Goal: Task Accomplishment & Management: Use online tool/utility

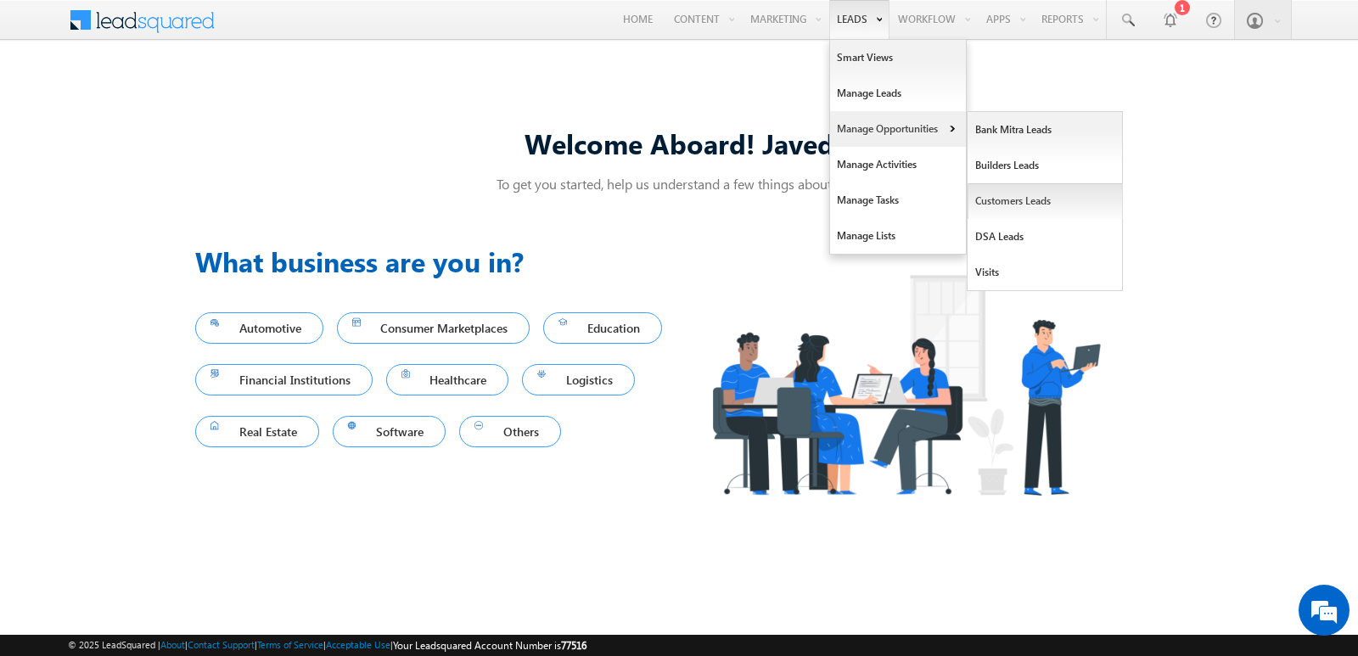
click at [1012, 199] on link "Customers Leads" at bounding box center [1045, 201] width 155 height 36
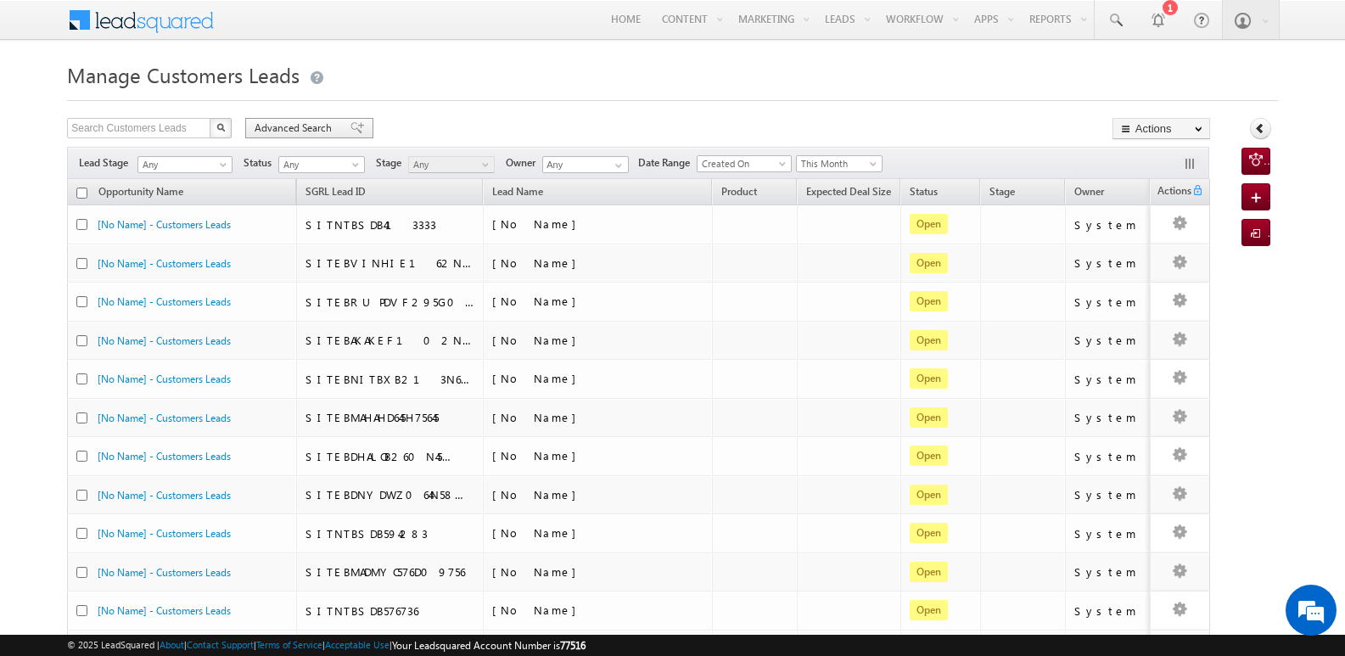
click at [306, 126] on span "Advanced Search" at bounding box center [296, 128] width 82 height 15
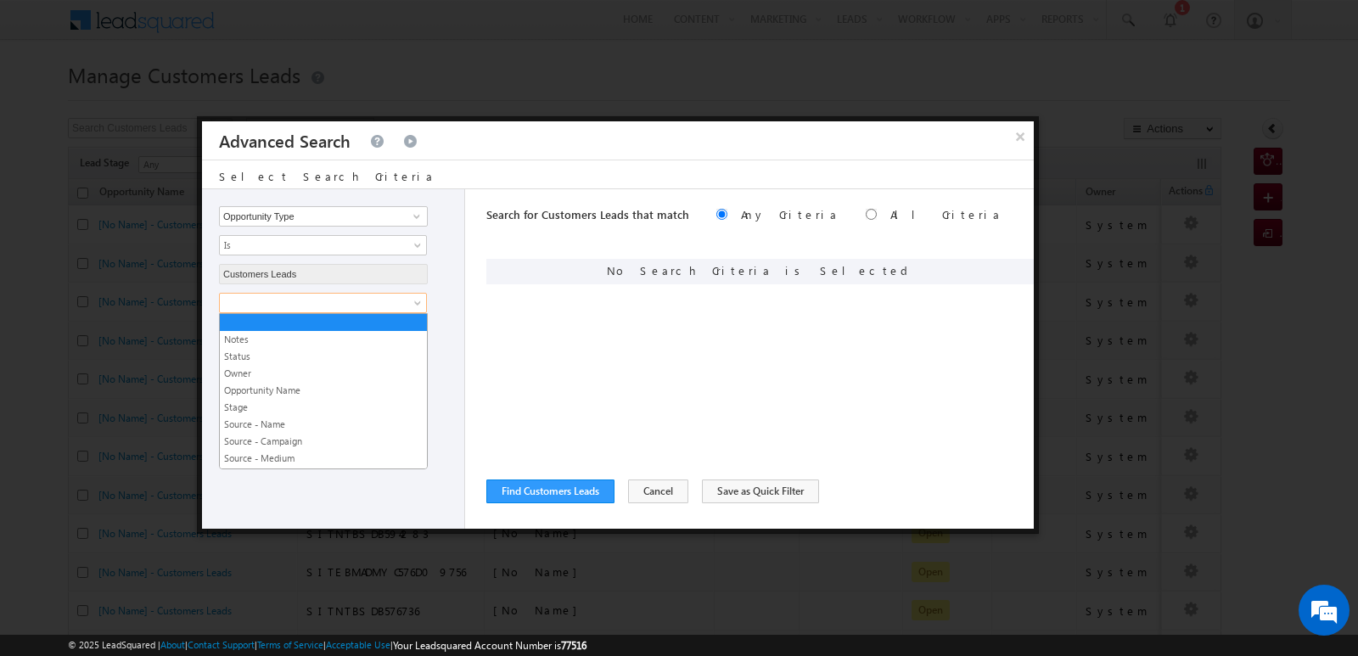
click at [385, 309] on span at bounding box center [312, 302] width 184 height 15
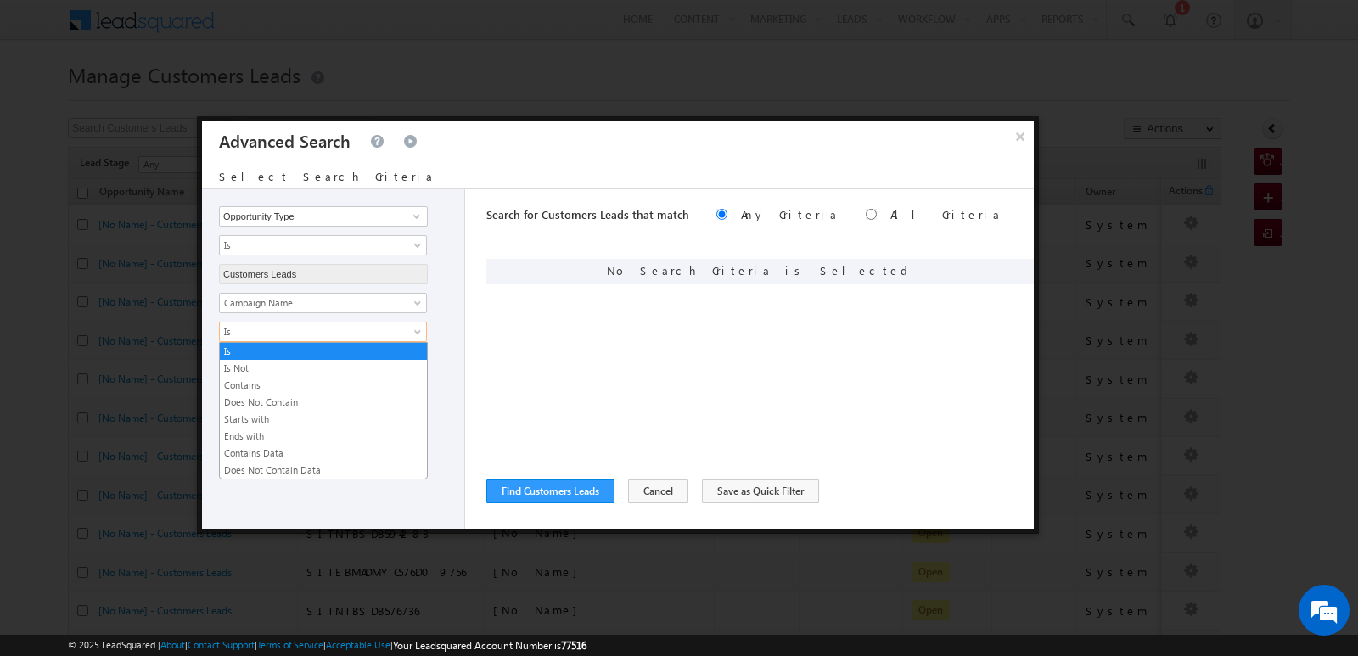
click at [392, 335] on span "Is" at bounding box center [312, 331] width 184 height 15
drag, startPoint x: 240, startPoint y: 388, endPoint x: 244, endPoint y: 372, distance: 16.5
click at [239, 388] on link "Contains" at bounding box center [323, 385] width 207 height 15
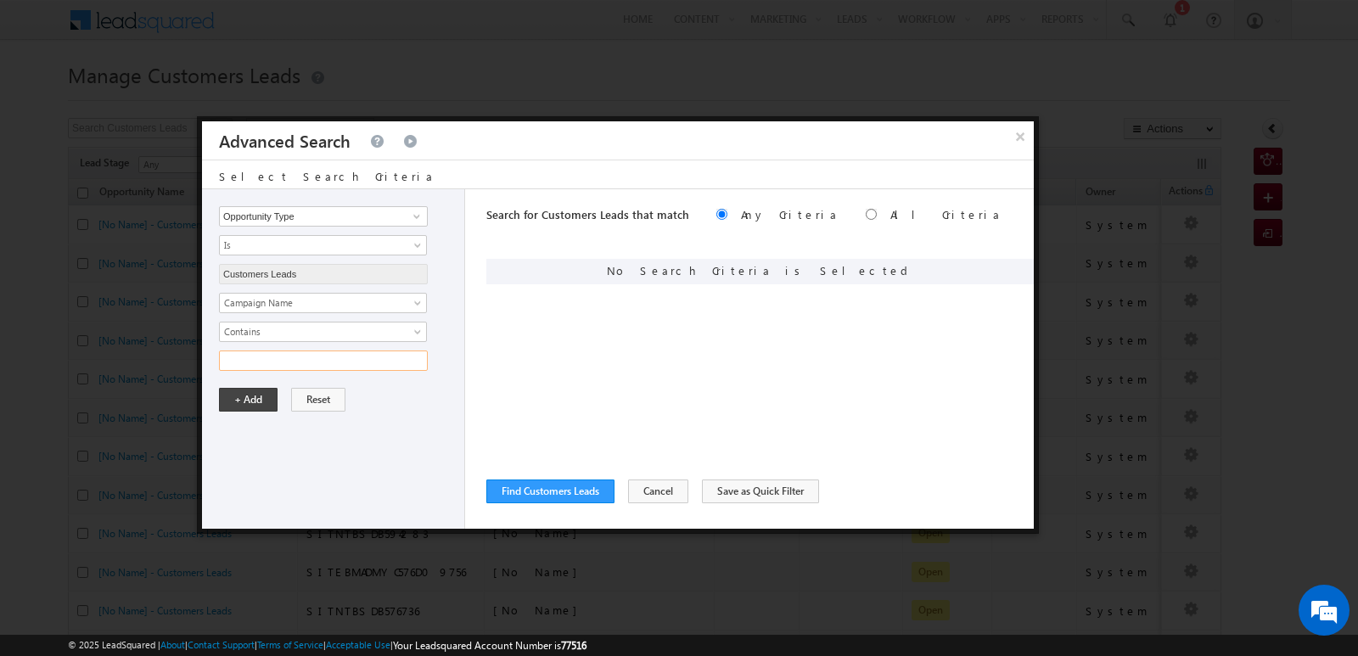
click at [269, 357] on input "text" at bounding box center [323, 361] width 209 height 20
type input "15SEP25"
click at [274, 497] on div "Opportunity Type Lead Owner Sales Group Prospect Id Address 1 Address 2 Age Ass…" at bounding box center [333, 359] width 263 height 340
click at [388, 352] on input "15SEP25" at bounding box center [323, 361] width 209 height 20
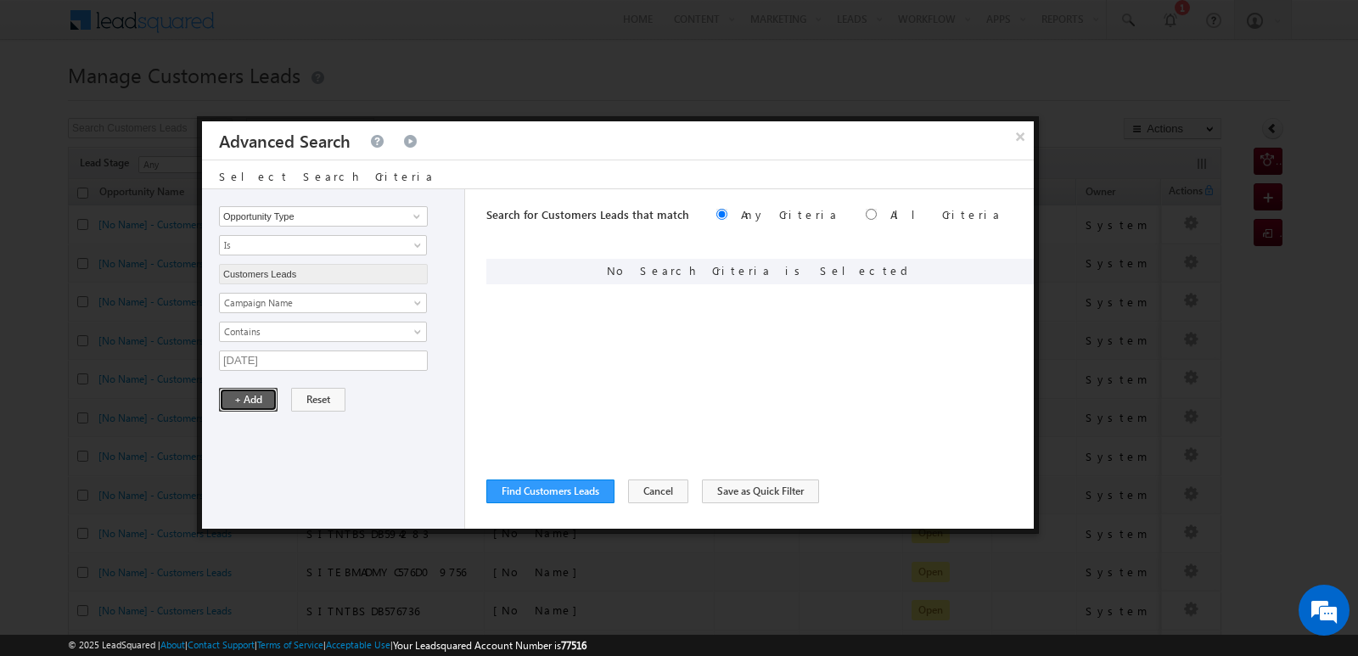
click at [243, 403] on button "+ Add" at bounding box center [248, 400] width 59 height 24
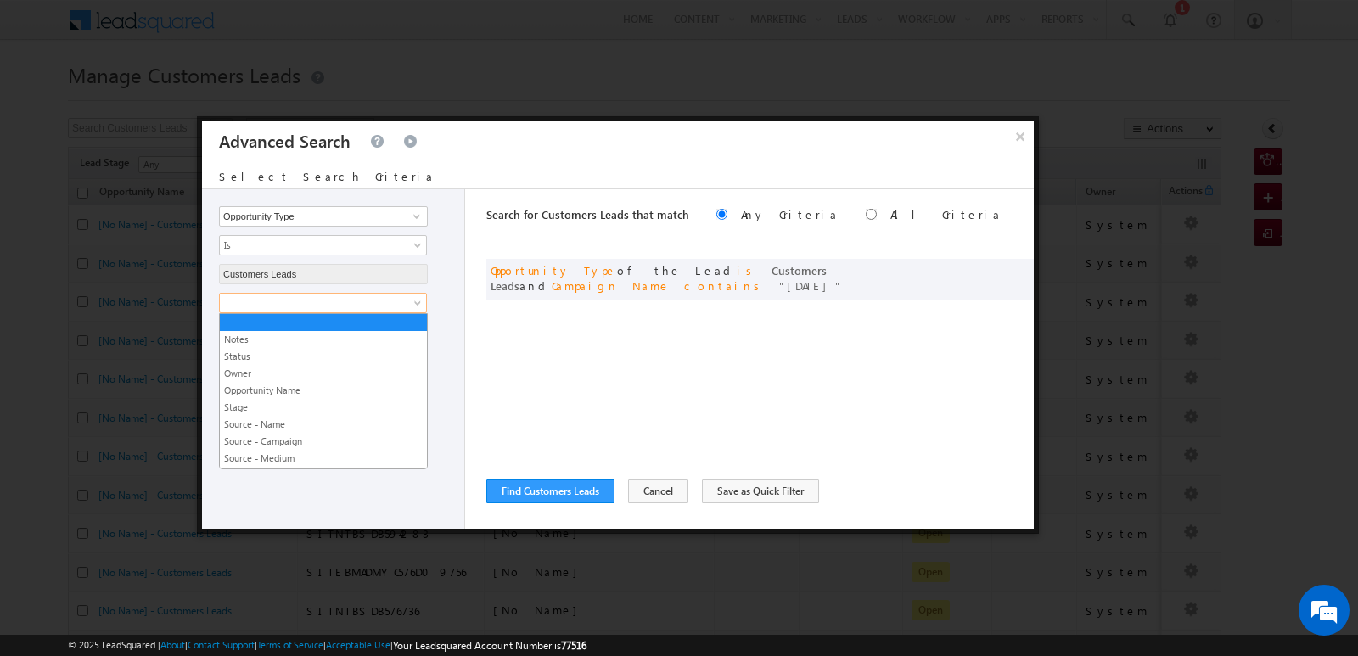
click at [335, 304] on span at bounding box center [312, 302] width 184 height 15
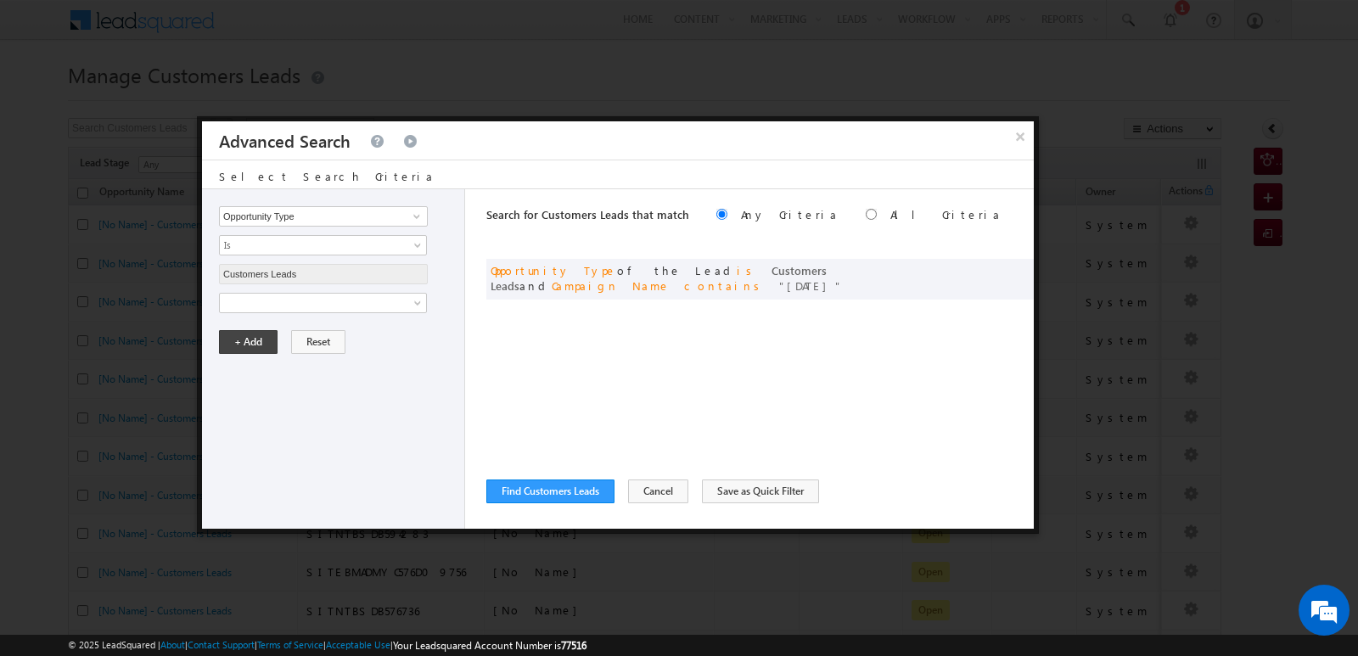
click at [461, 272] on div "Opportunity Type Lead Owner Sales Group Prospect Id Address 1 Address 2 Age Ass…" at bounding box center [333, 359] width 263 height 340
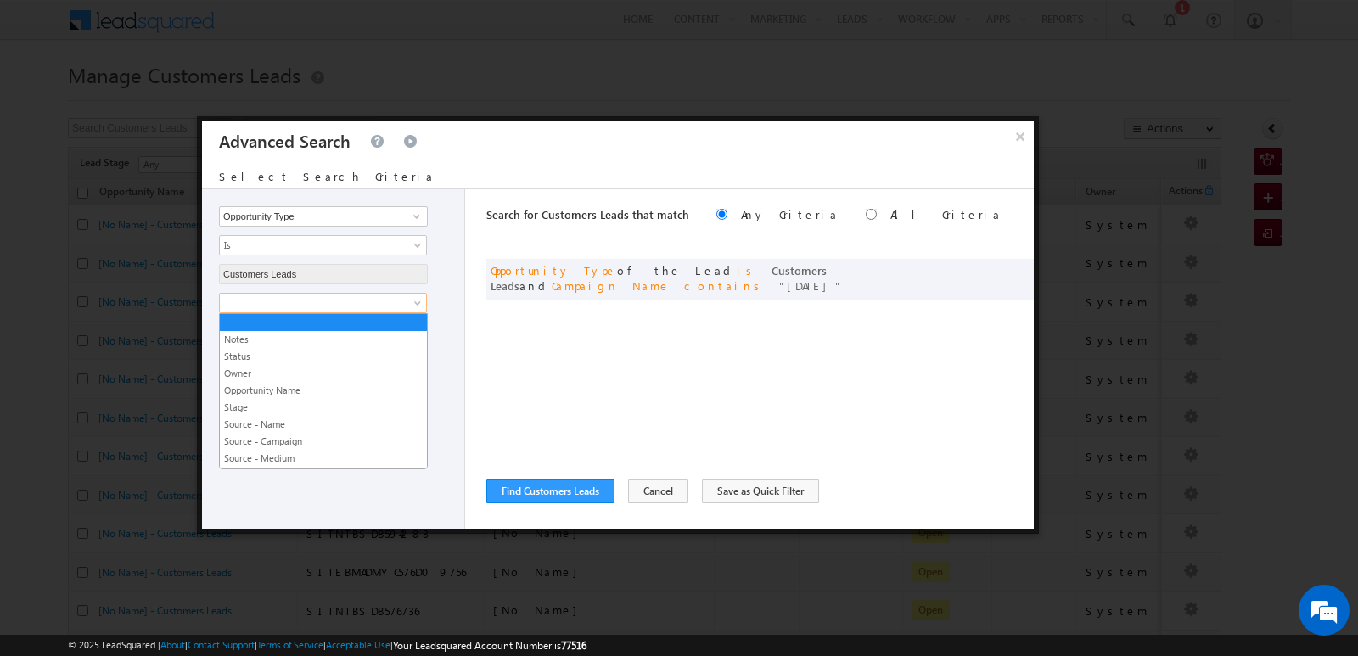
click at [385, 298] on span at bounding box center [312, 302] width 184 height 15
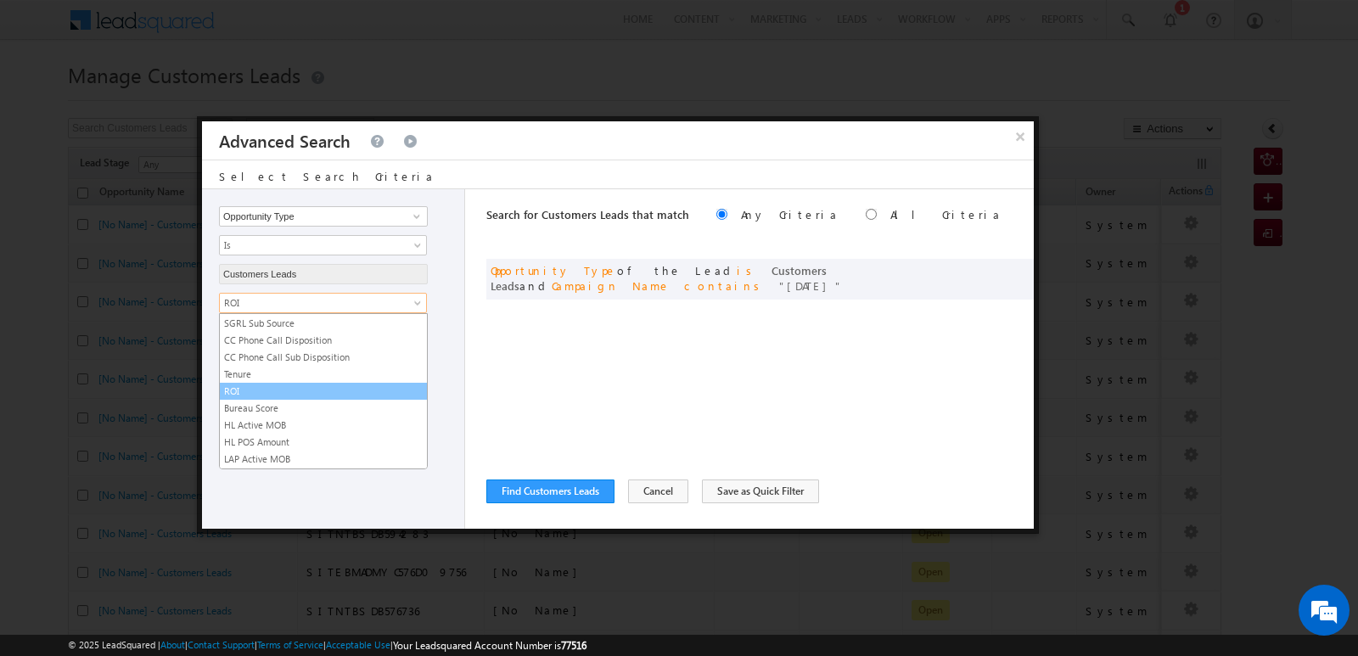
click at [385, 298] on span "ROI" at bounding box center [312, 302] width 184 height 15
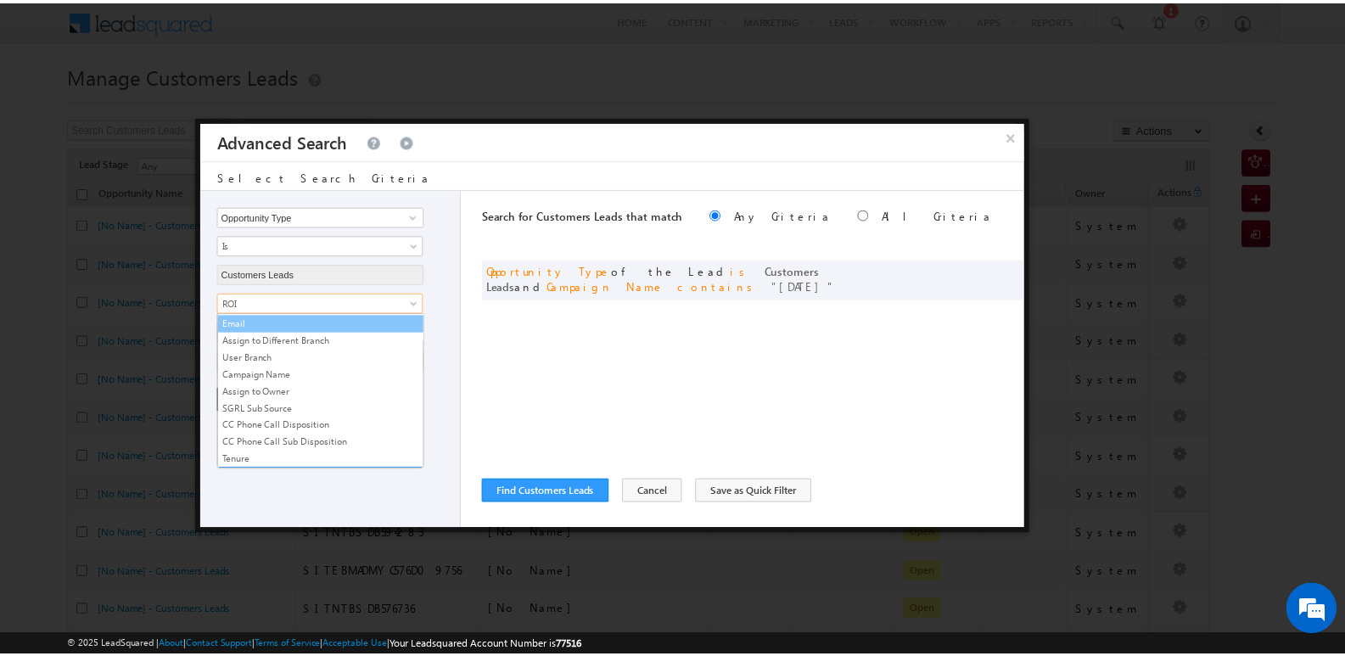
scroll to position [763, 0]
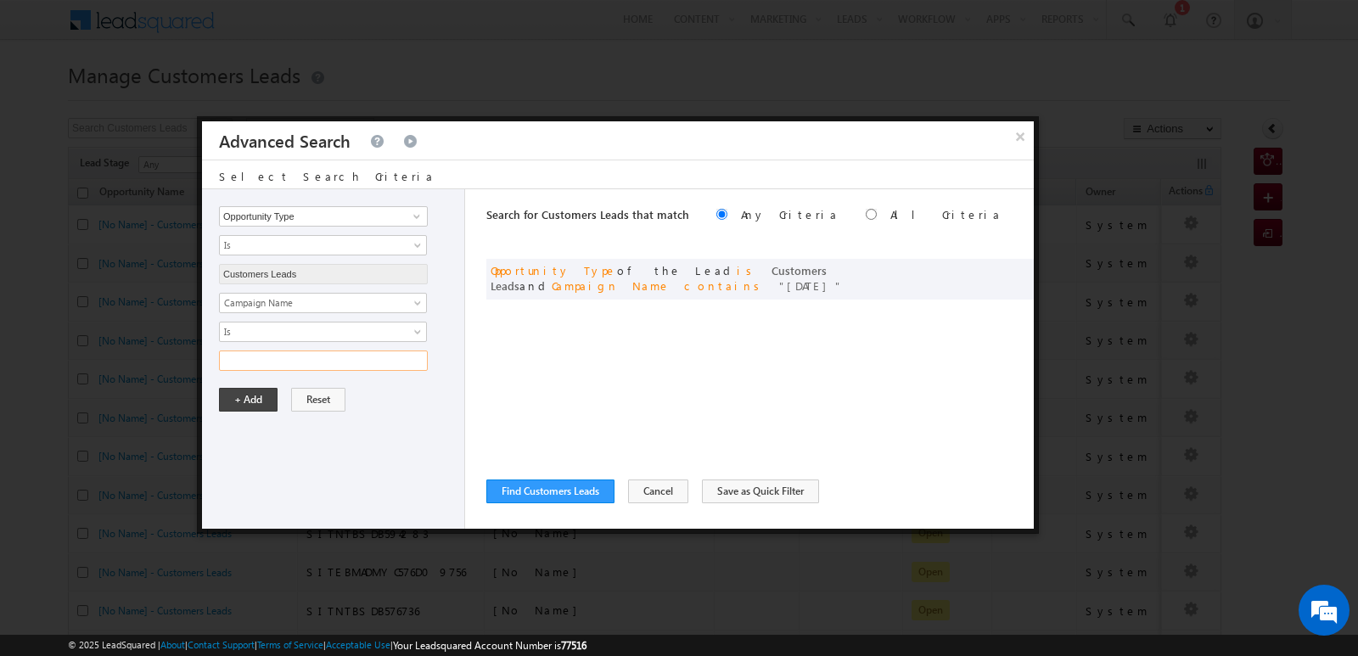
click at [354, 370] on input "text" at bounding box center [323, 361] width 209 height 20
type input "15SEP25"
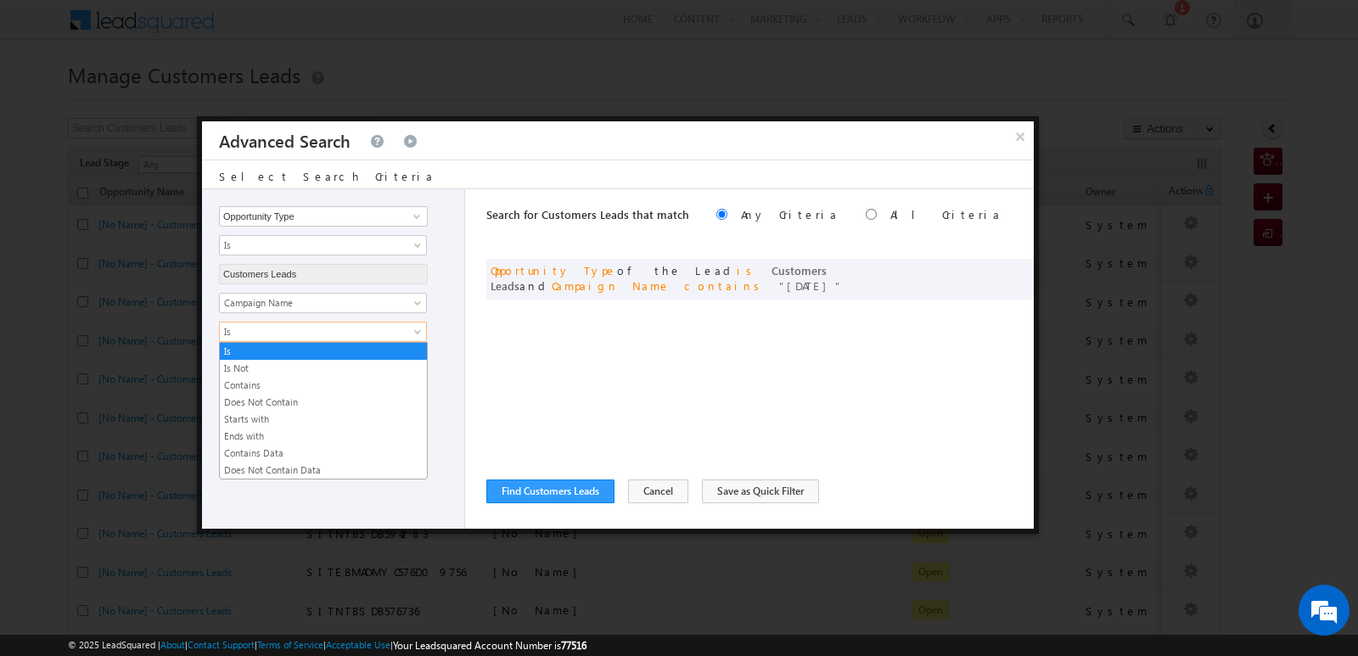
click at [340, 324] on span "Is" at bounding box center [312, 331] width 184 height 15
click at [270, 387] on link "Contains" at bounding box center [323, 385] width 207 height 15
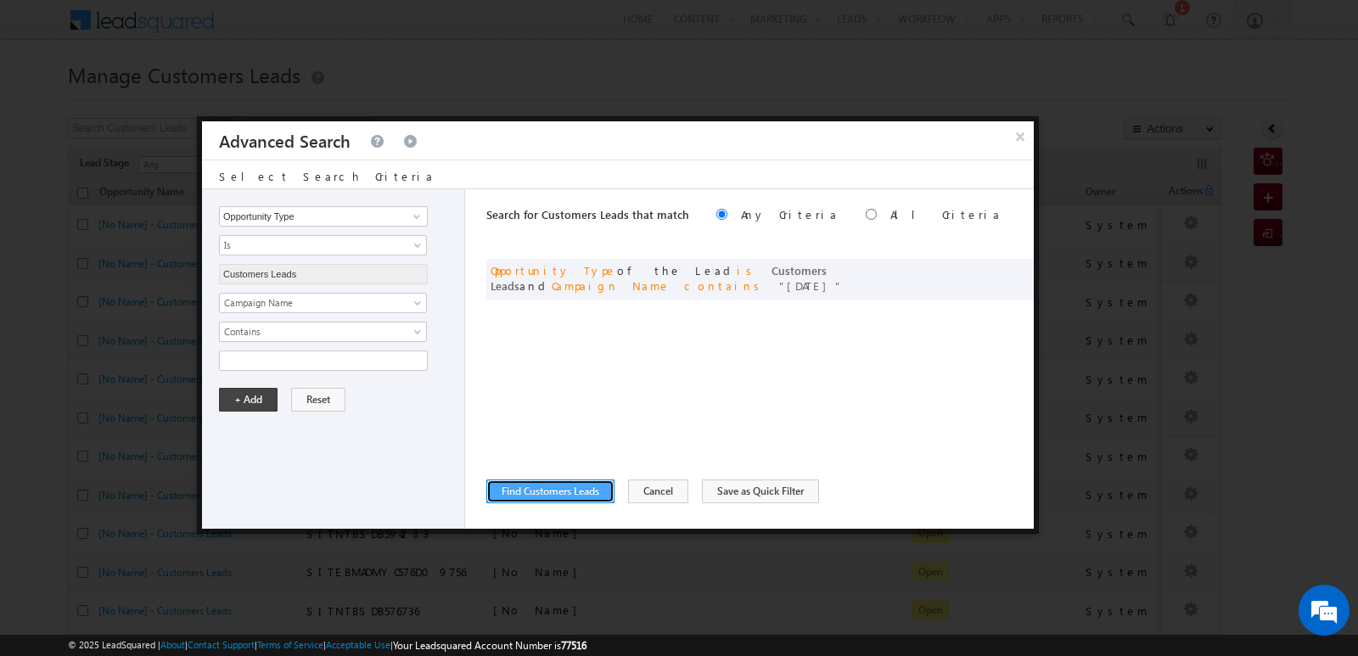
click at [571, 489] on button "Find Customers Leads" at bounding box center [550, 492] width 128 height 24
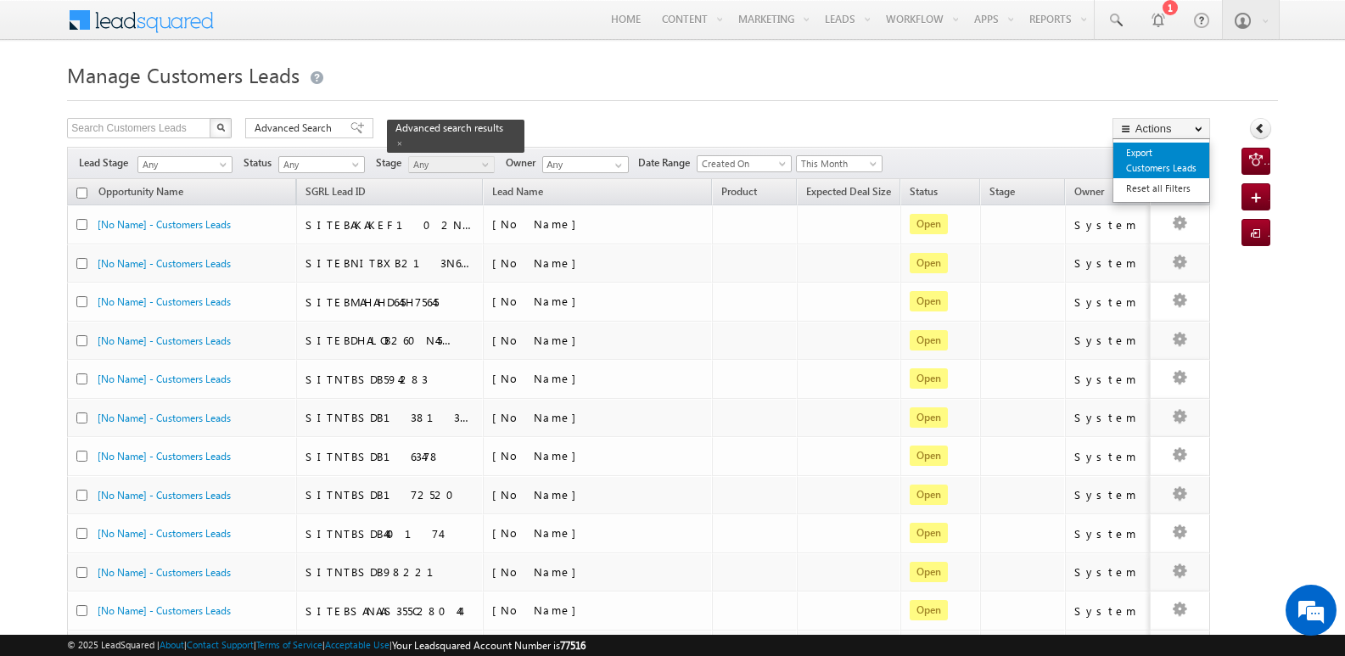
click at [1154, 152] on link "Export Customers Leads" at bounding box center [1162, 161] width 96 height 36
click at [1147, 158] on link "Export Customers Leads" at bounding box center [1162, 161] width 96 height 36
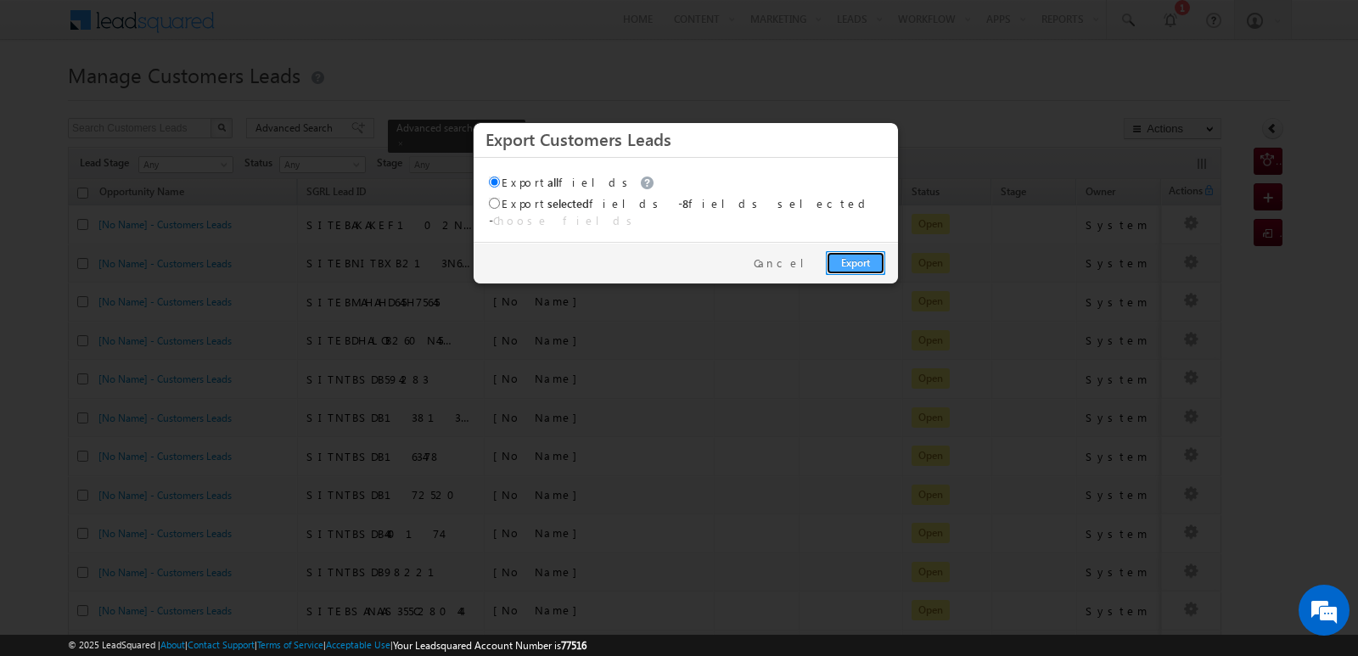
click at [874, 251] on link "Export" at bounding box center [855, 263] width 59 height 24
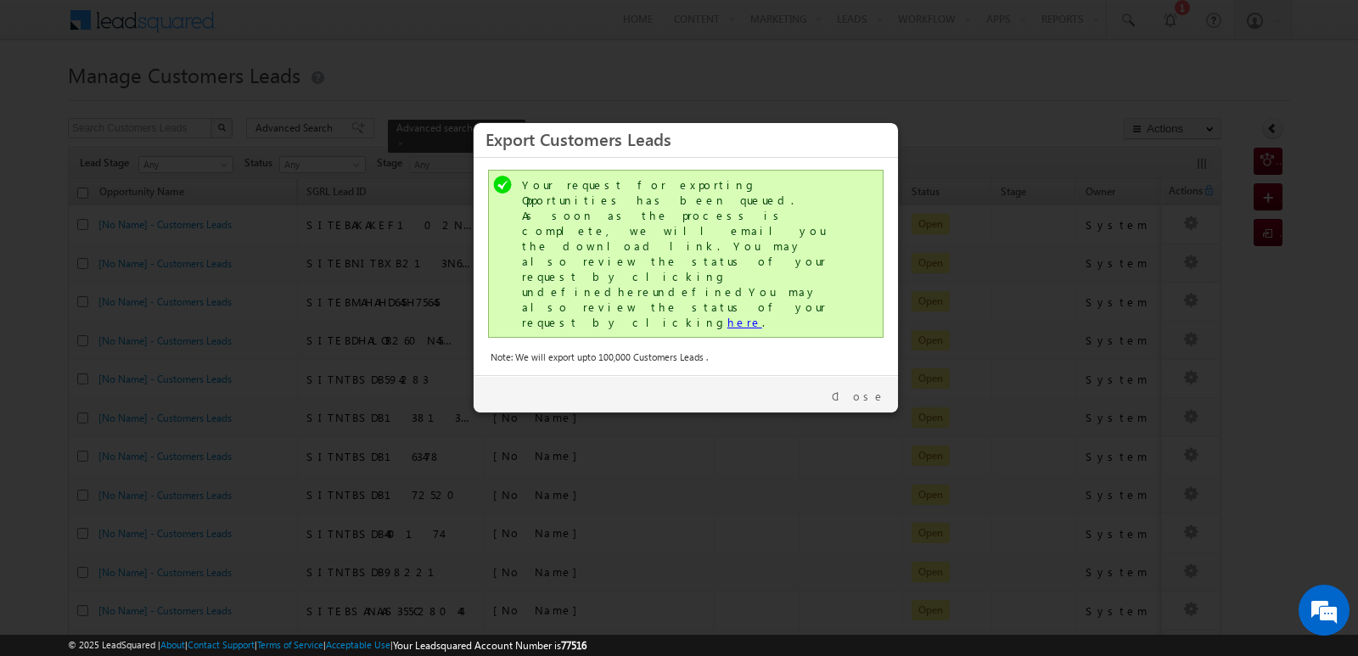
click at [727, 315] on link "here" at bounding box center [744, 322] width 35 height 14
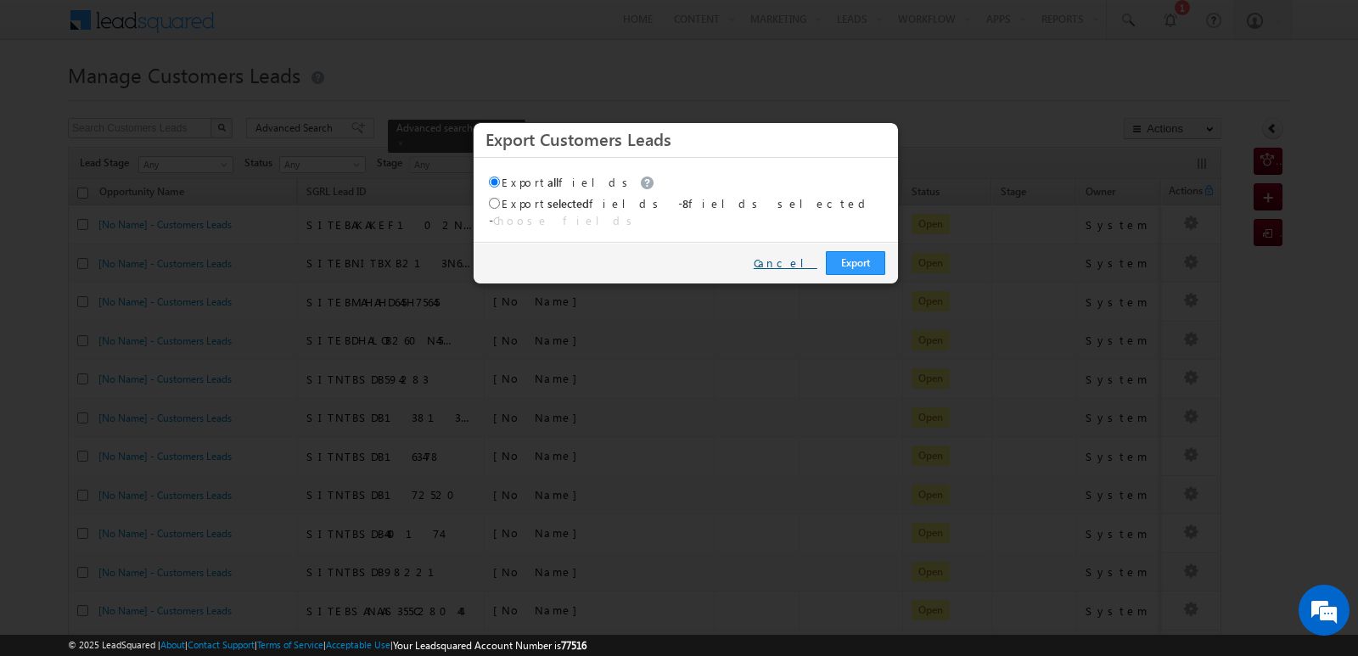
click at [797, 256] on link "Cancel" at bounding box center [786, 263] width 64 height 15
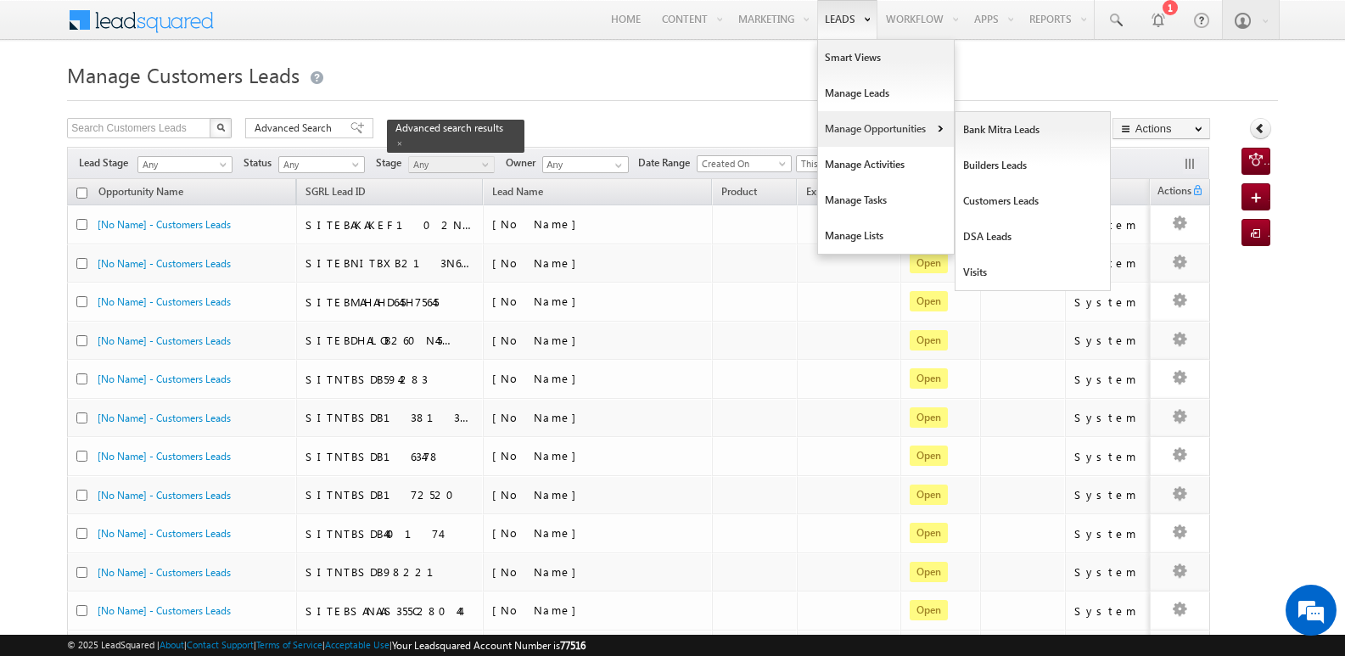
click at [841, 130] on link "Manage Opportunities" at bounding box center [886, 129] width 136 height 36
click at [996, 202] on link "Customers Leads" at bounding box center [1033, 201] width 155 height 36
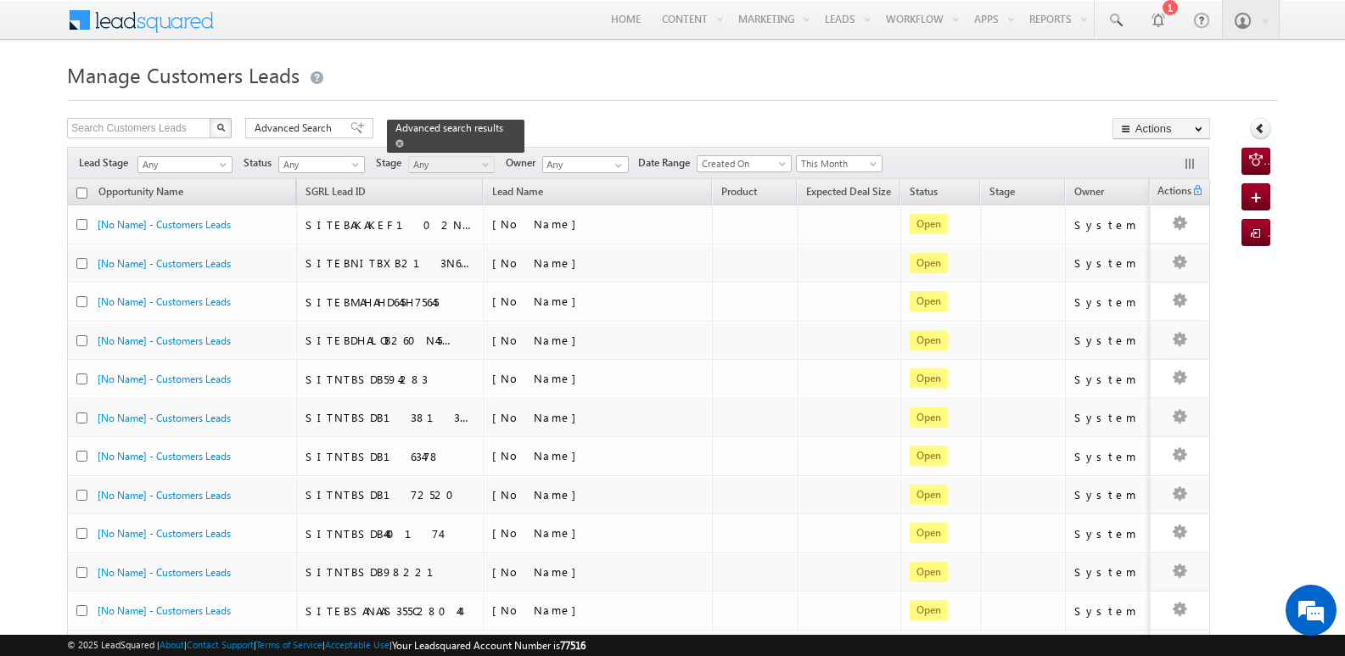
click at [404, 139] on span at bounding box center [400, 143] width 8 height 8
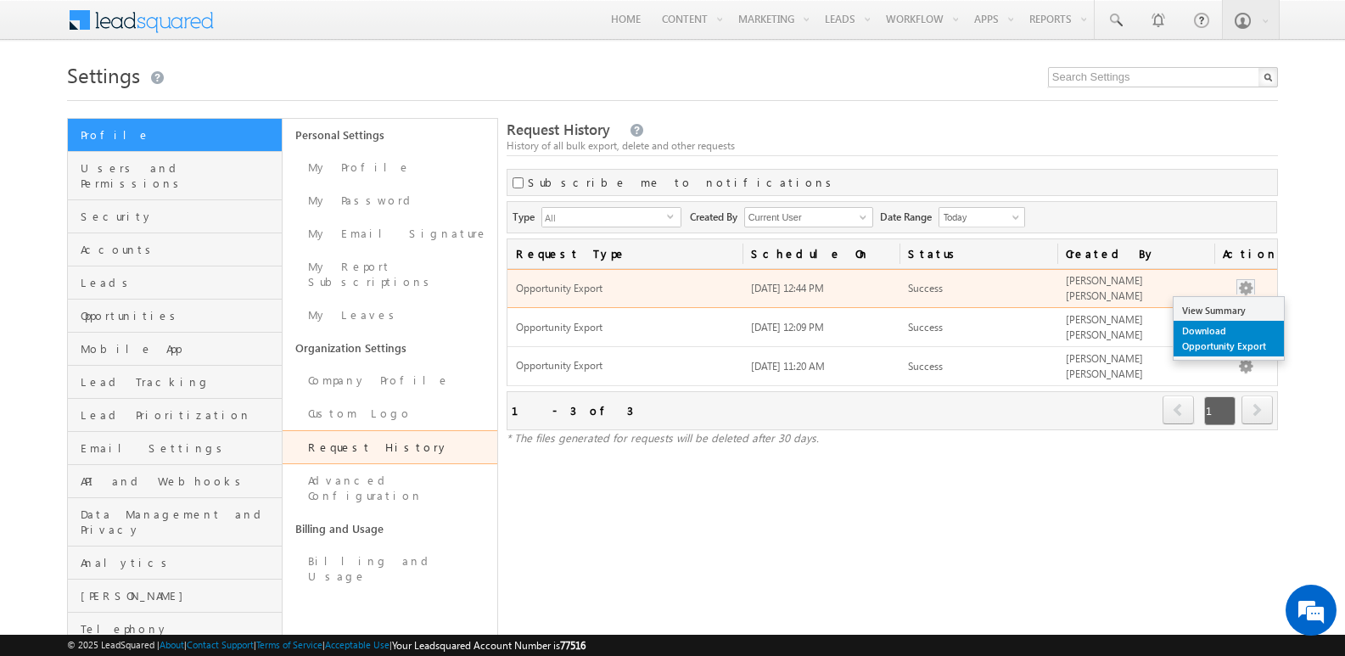
click at [1205, 335] on link "Download Opportunity Export" at bounding box center [1229, 339] width 110 height 36
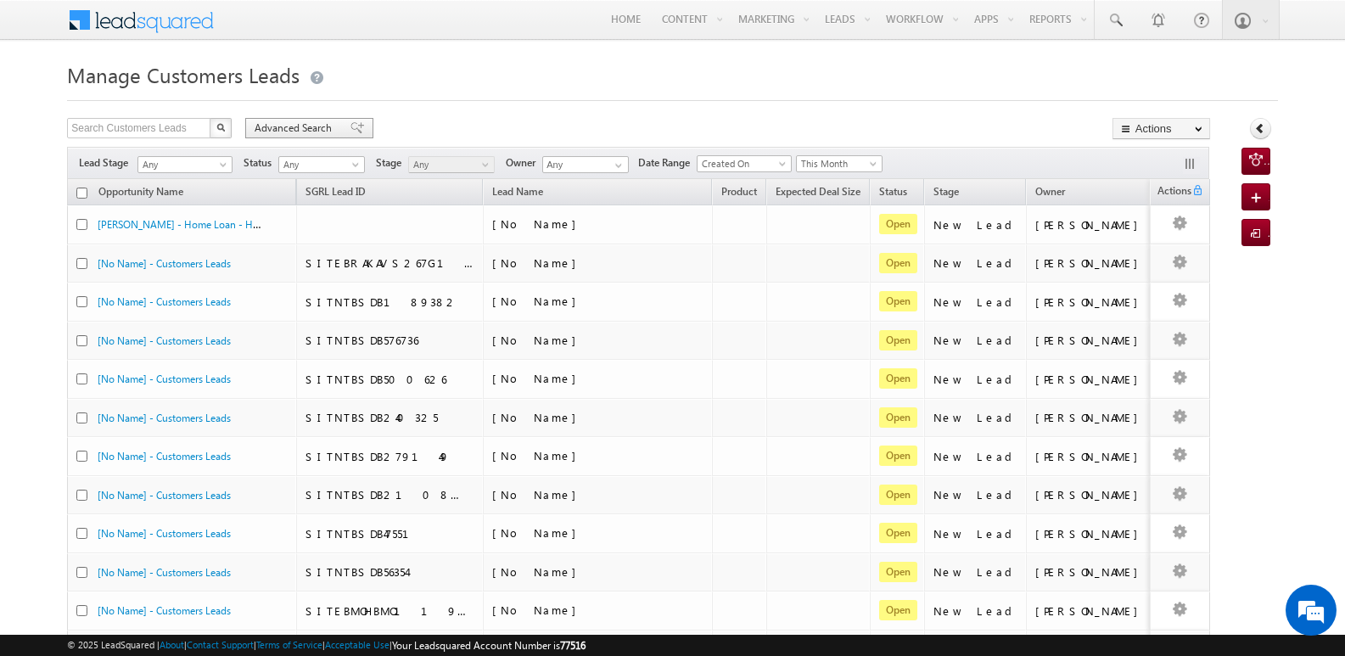
click at [351, 124] on span at bounding box center [358, 128] width 14 height 12
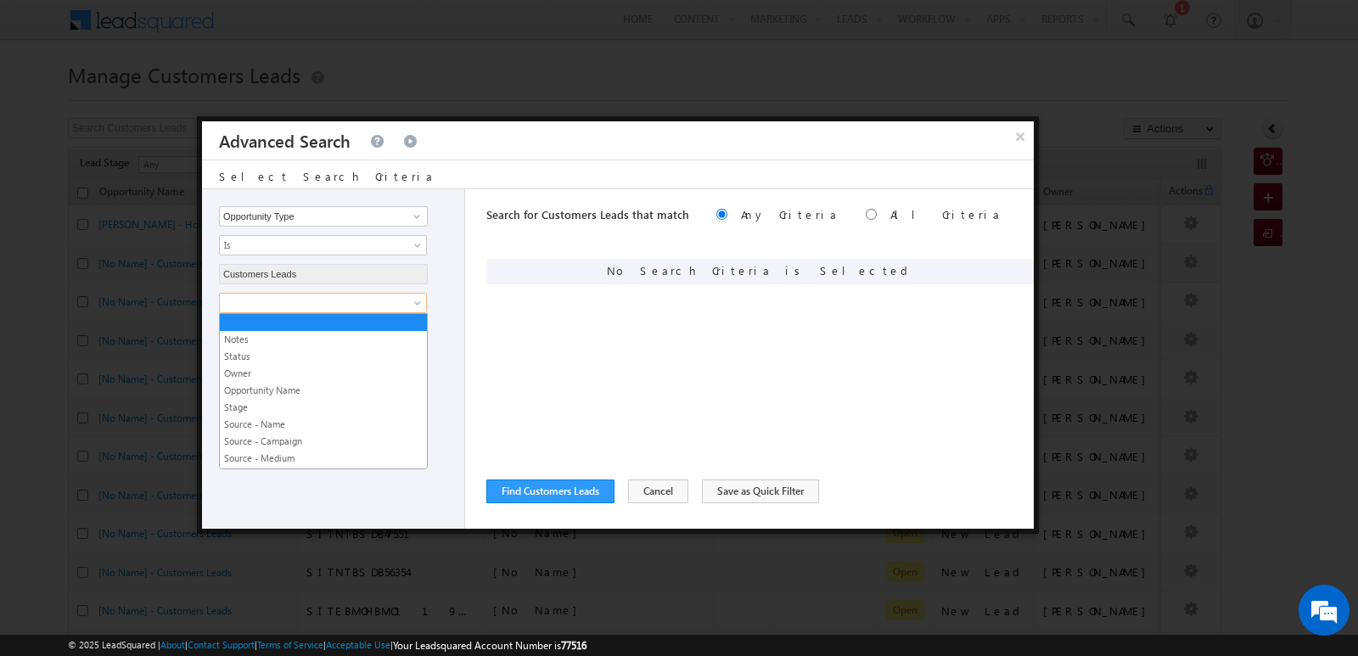
click at [334, 310] on span at bounding box center [312, 302] width 184 height 15
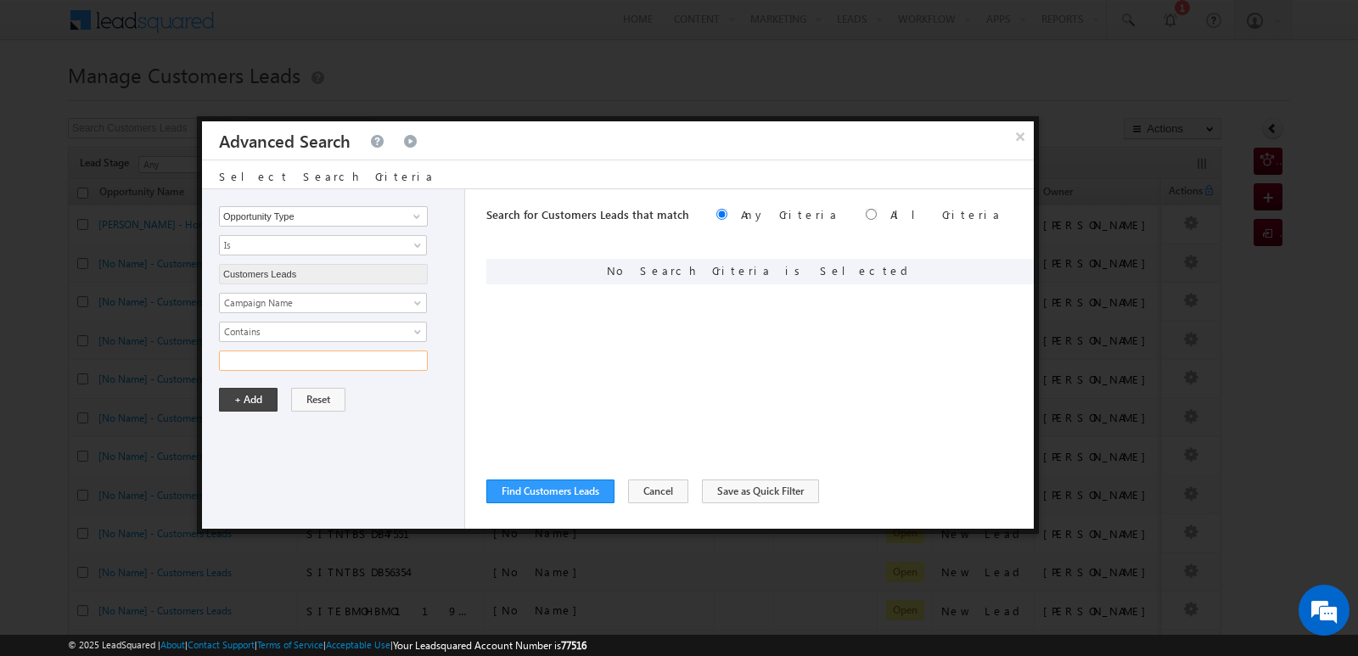
click at [379, 368] on input "text" at bounding box center [323, 361] width 209 height 20
type input "15SEP25"
click at [318, 358] on input "15SEP25" at bounding box center [323, 361] width 209 height 20
click at [254, 403] on button "+ Add" at bounding box center [248, 400] width 59 height 24
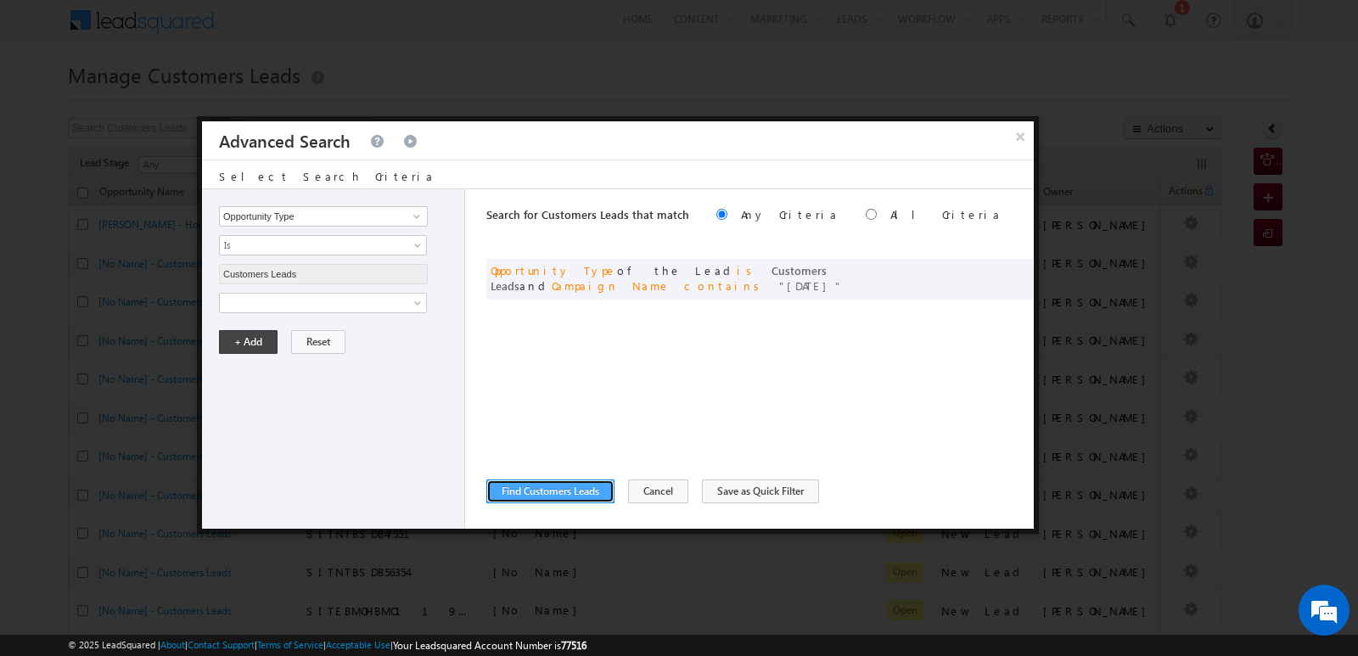
click at [593, 494] on button "Find Customers Leads" at bounding box center [550, 492] width 128 height 24
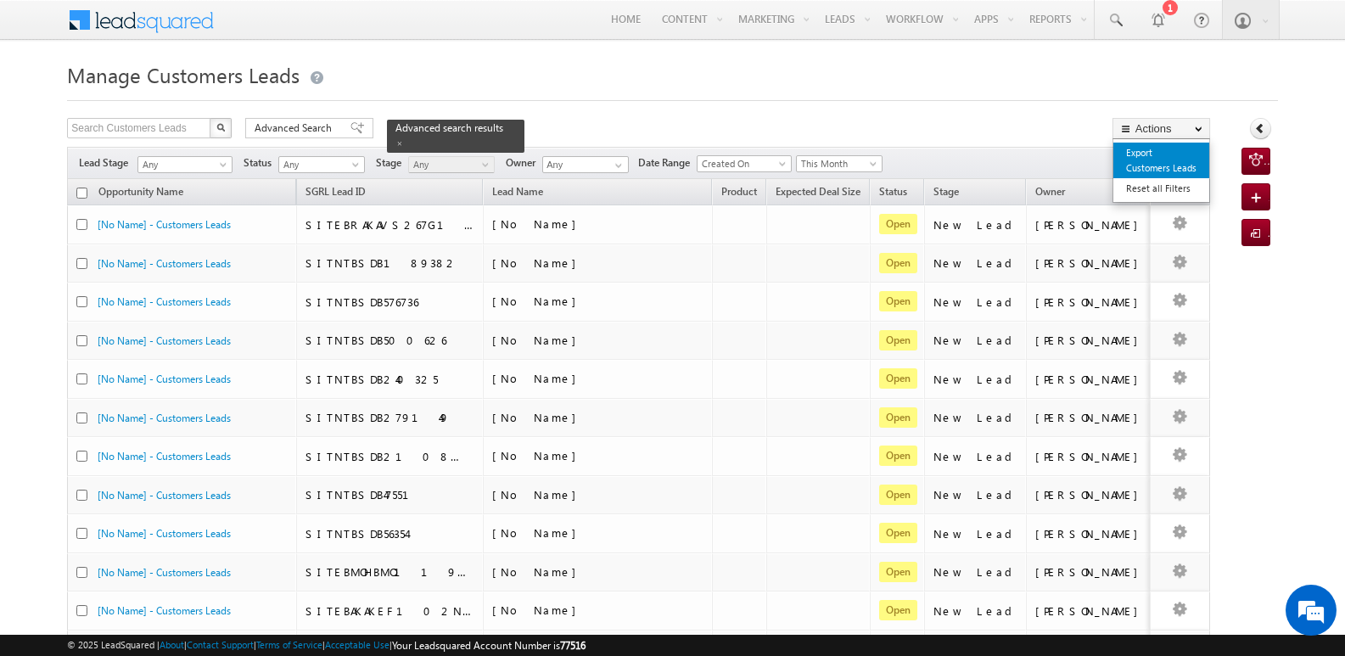
click at [1177, 160] on link "Export Customers Leads" at bounding box center [1162, 161] width 96 height 36
click at [1148, 157] on link "Export Customers Leads" at bounding box center [1162, 161] width 96 height 36
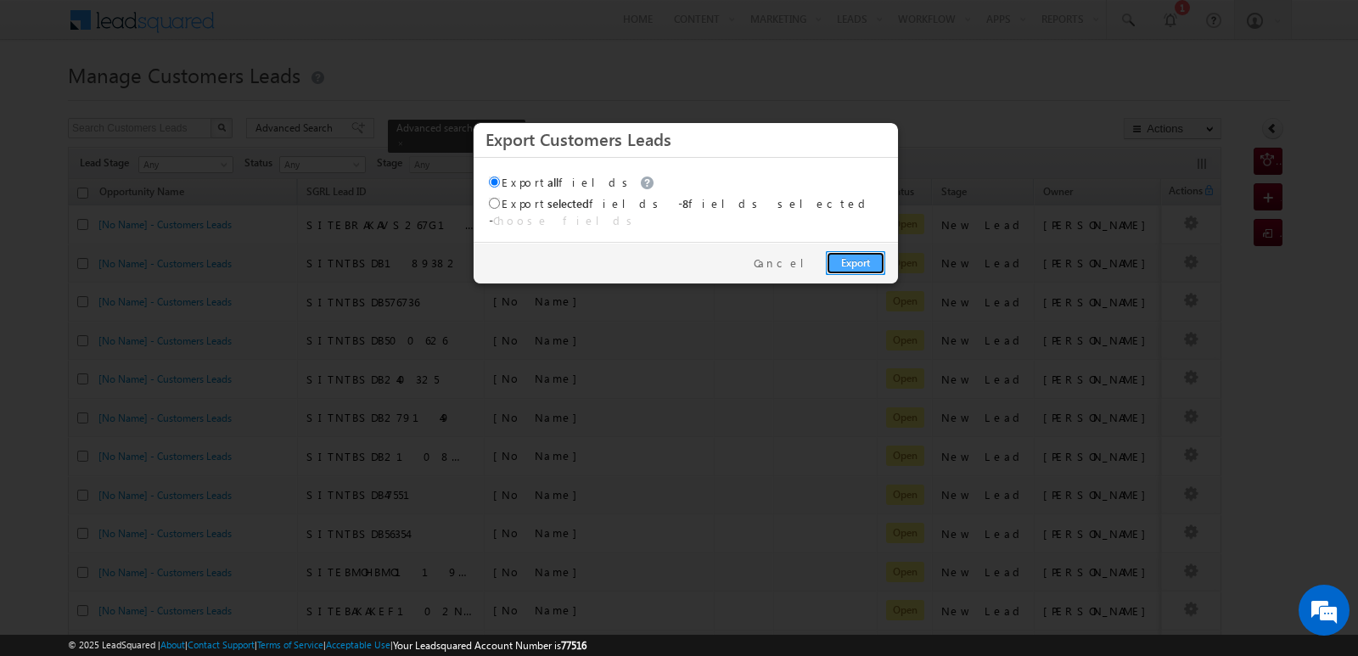
click at [841, 251] on link "Export" at bounding box center [855, 263] width 59 height 24
click at [629, 246] on div "Export Cancel" at bounding box center [686, 263] width 424 height 42
click at [863, 253] on link "Export" at bounding box center [855, 263] width 59 height 24
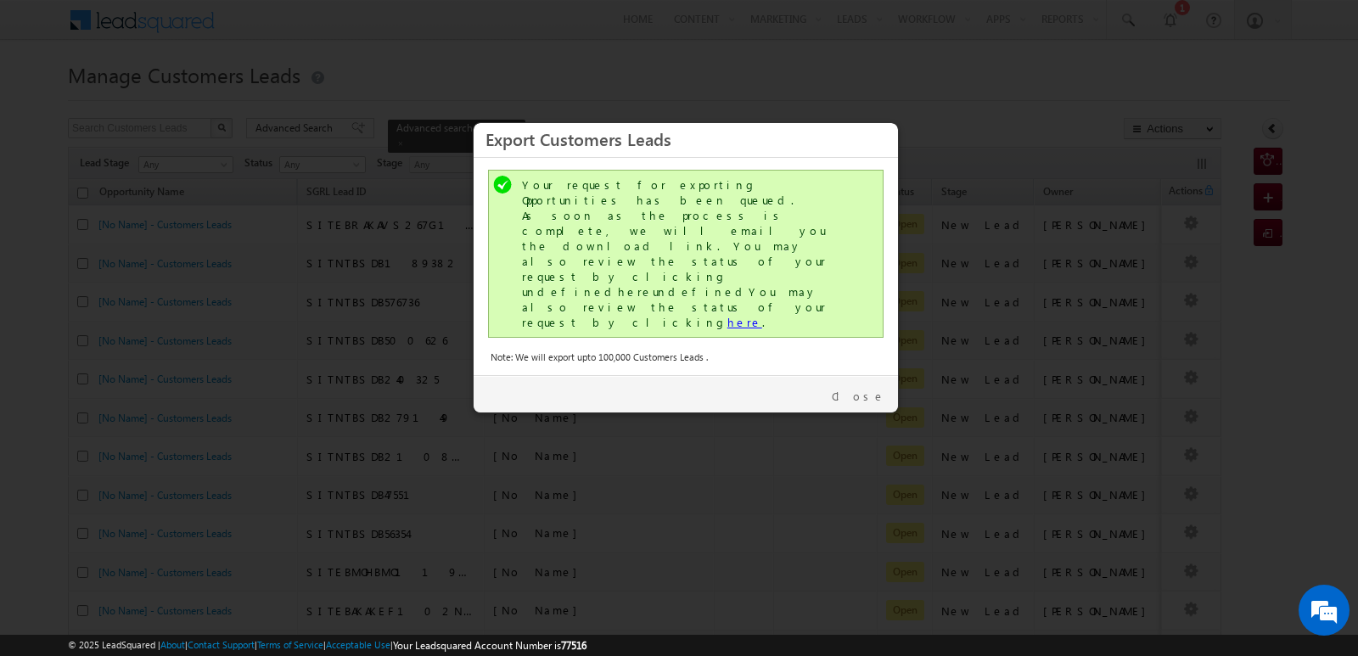
click at [727, 315] on link "here" at bounding box center [744, 322] width 35 height 14
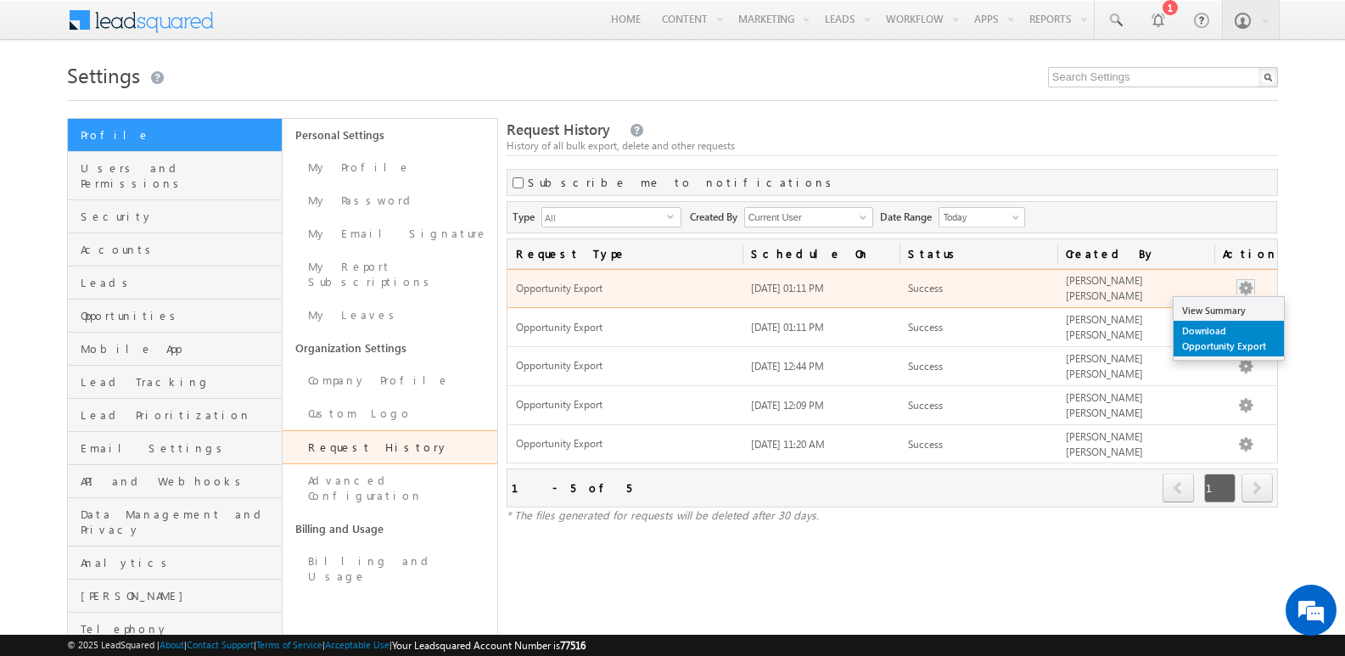
click at [1199, 345] on link "Download Opportunity Export" at bounding box center [1229, 339] width 110 height 36
